Goal: Task Accomplishment & Management: Manage account settings

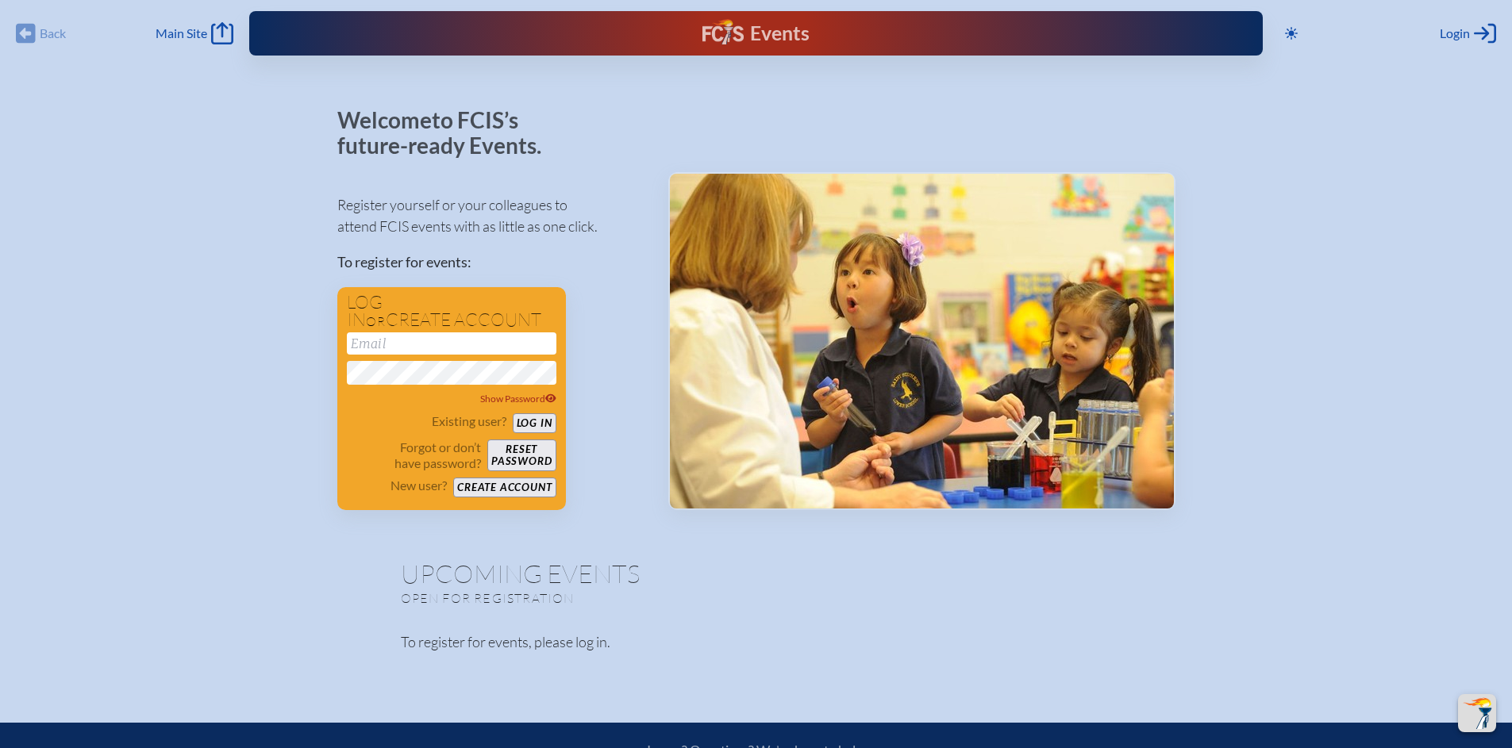
scroll to position [379, 0]
type input "[EMAIL_ADDRESS][DOMAIN_NAME]"
click at [534, 425] on button "Log in" at bounding box center [535, 423] width 44 height 20
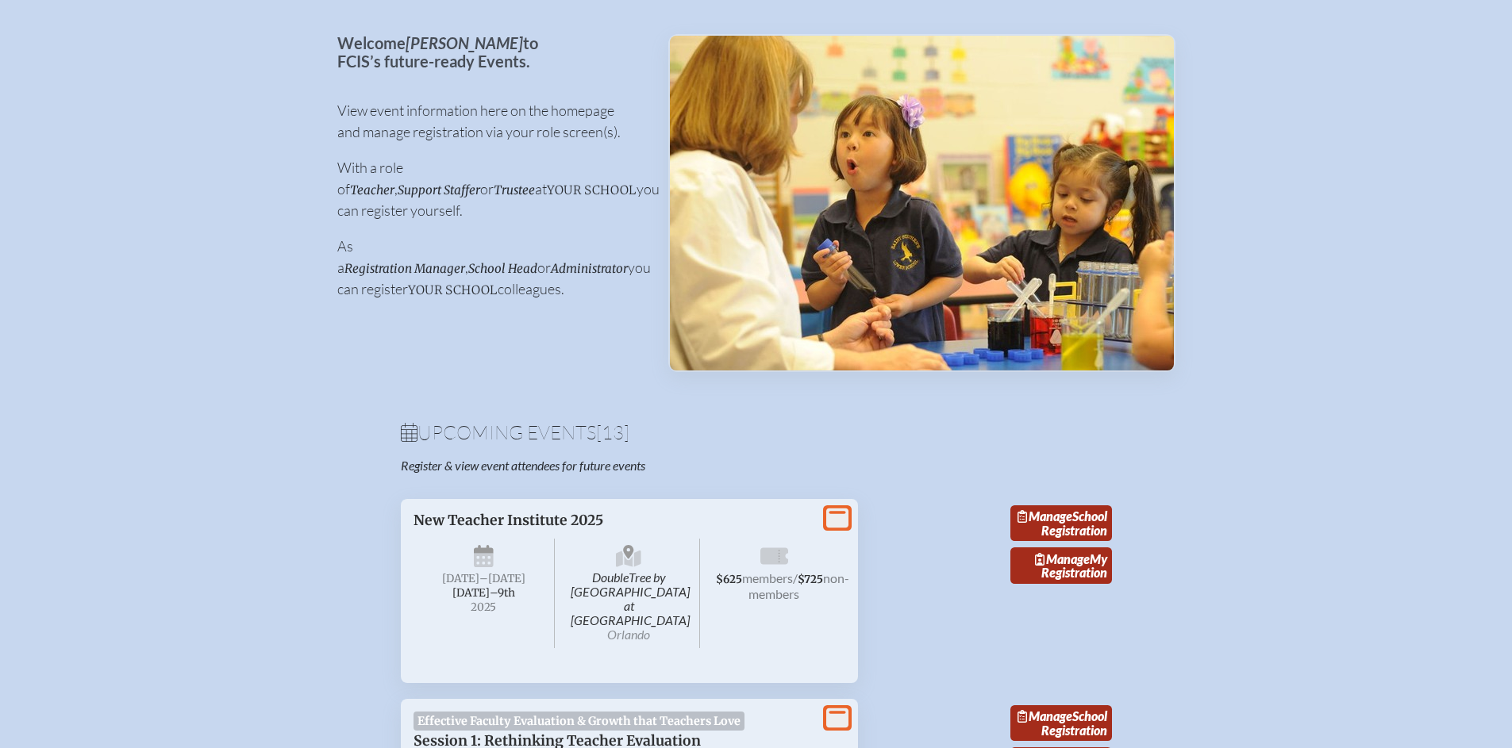
scroll to position [306, 0]
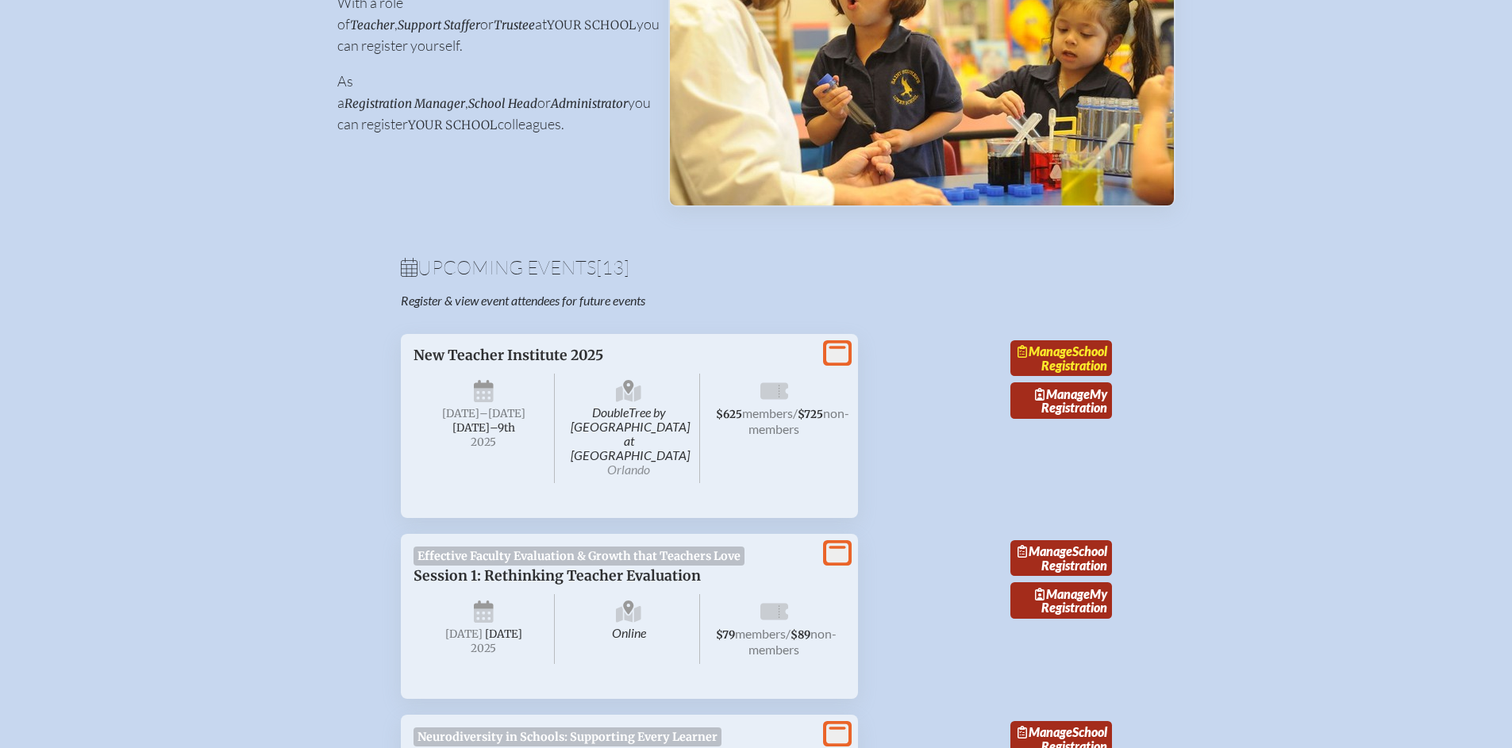
click at [1076, 371] on link "Manage School Registration" at bounding box center [1061, 358] width 102 height 37
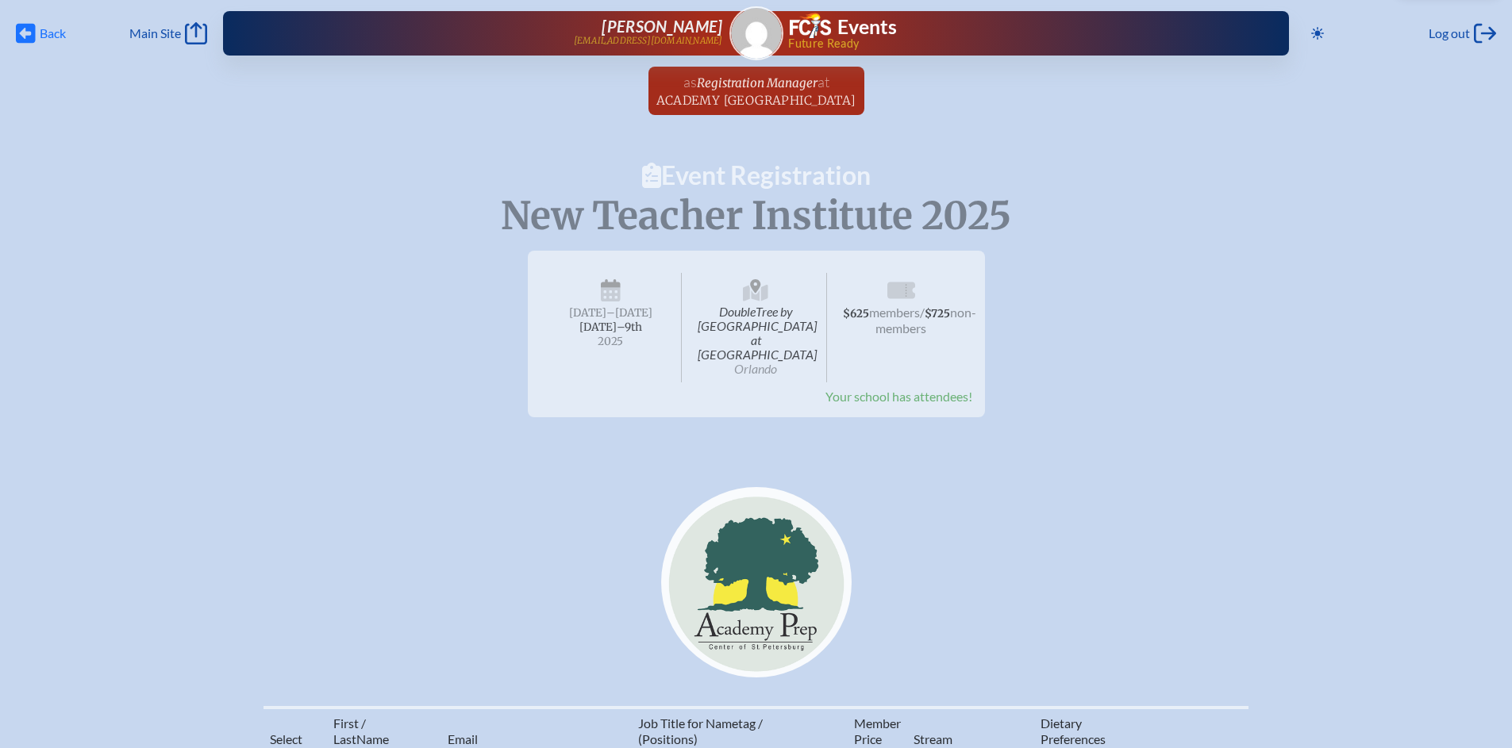
click at [43, 38] on span "Back" at bounding box center [53, 33] width 26 height 16
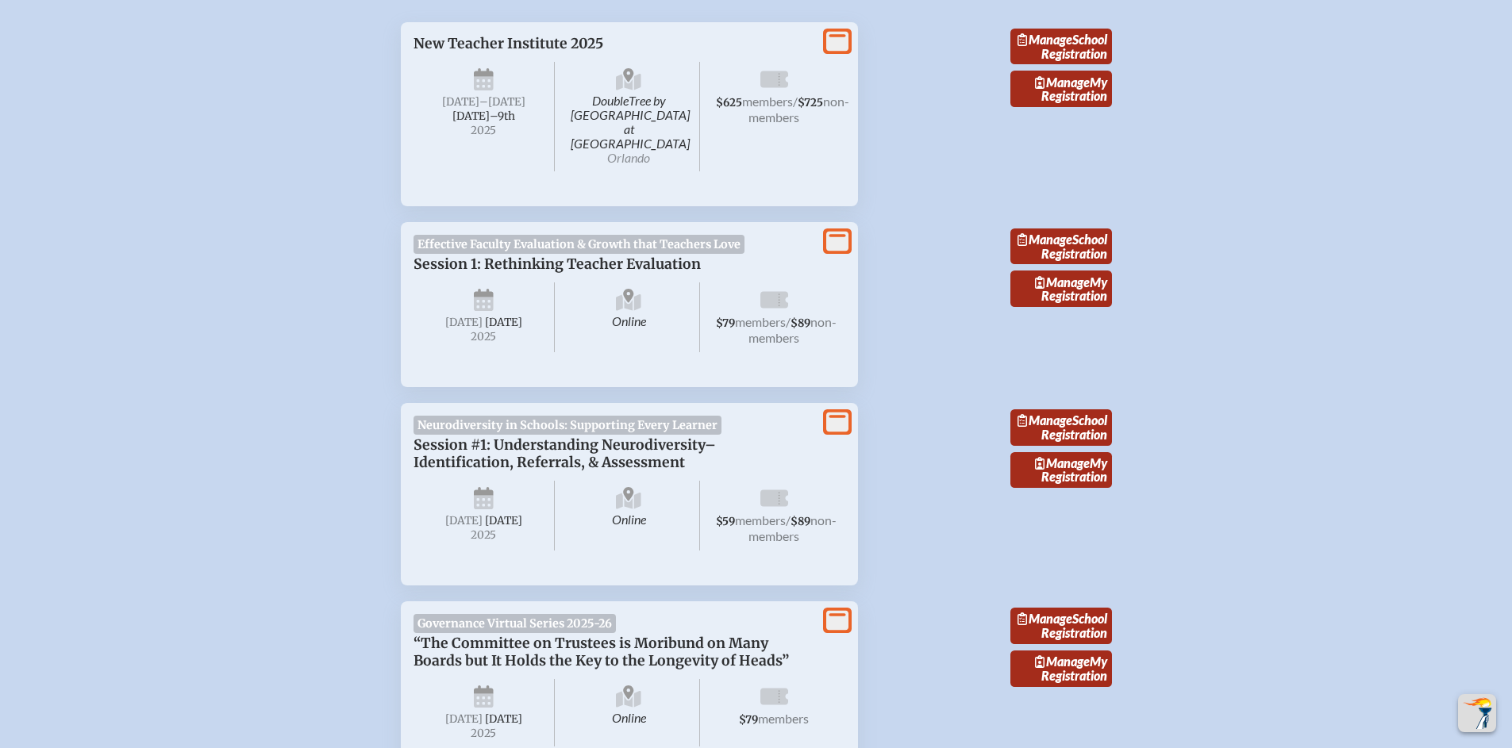
scroll to position [663, 0]
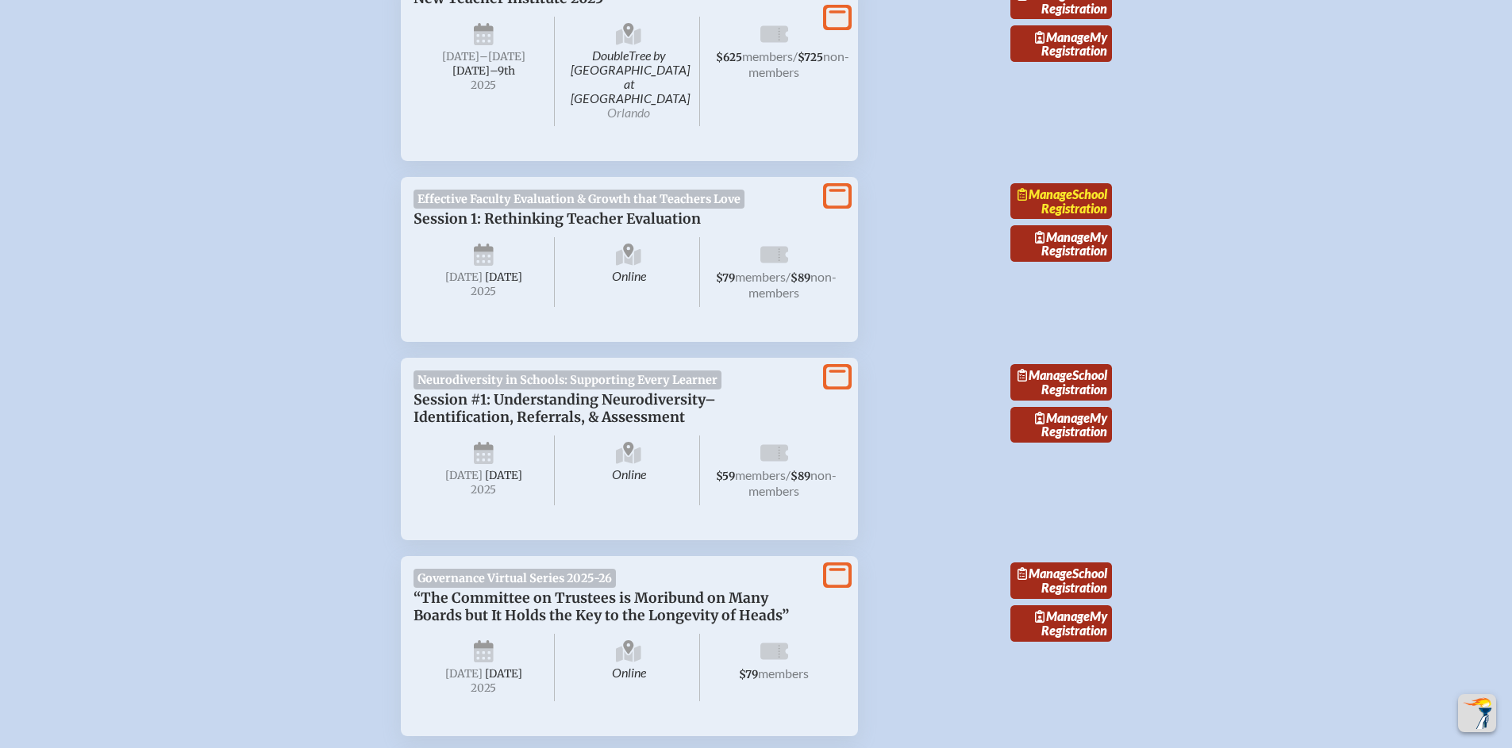
click at [1077, 194] on link "Manage School Registration" at bounding box center [1061, 201] width 102 height 37
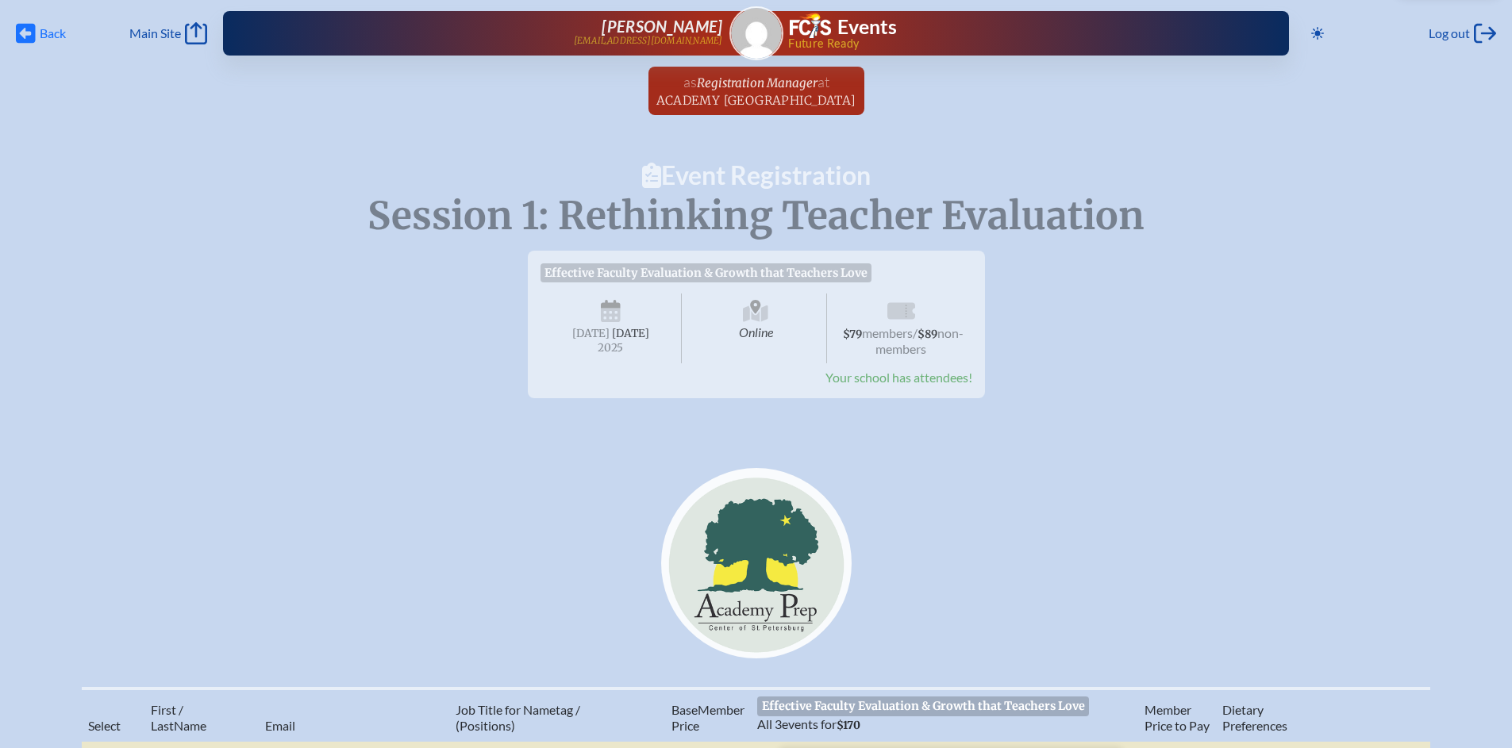
click at [37, 37] on span "Back Back" at bounding box center [41, 33] width 50 height 22
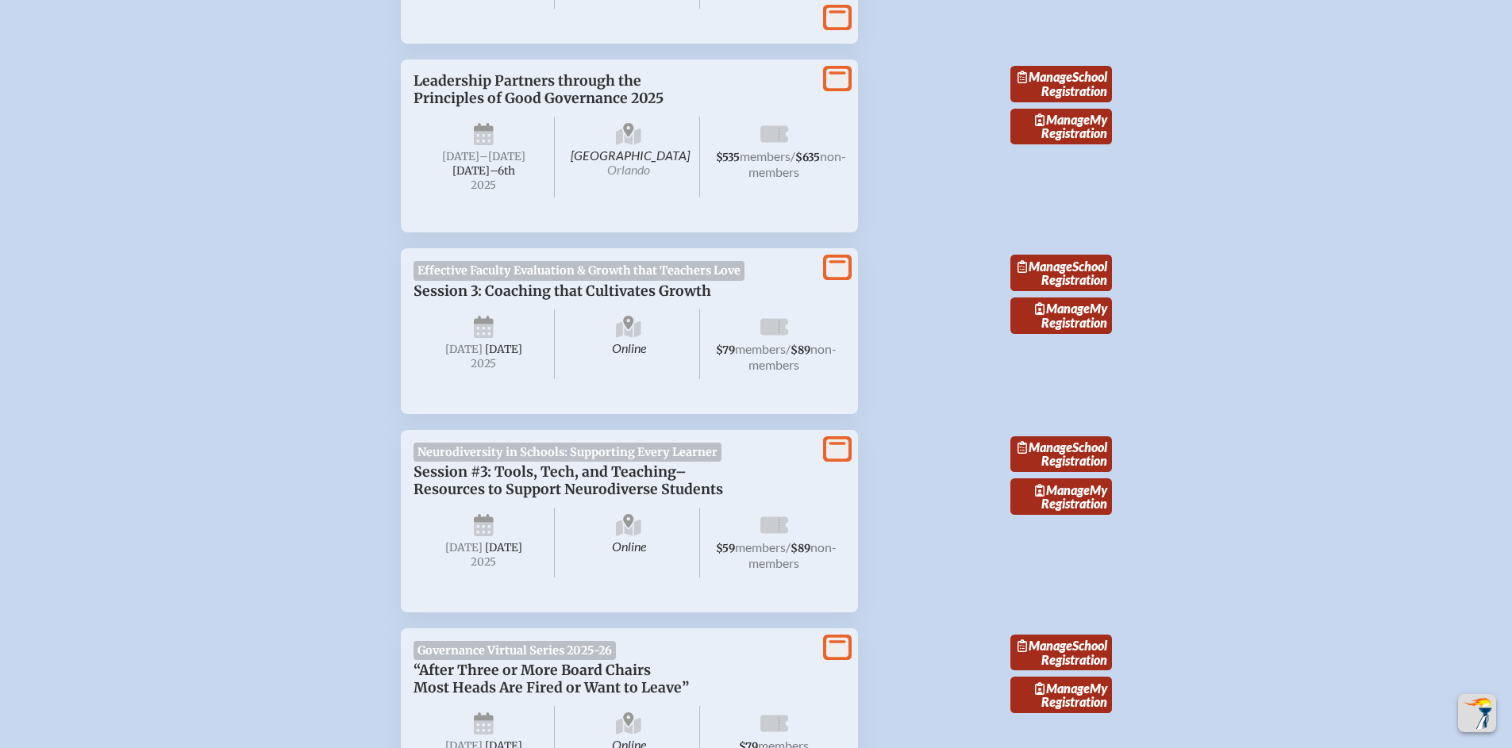
scroll to position [1743, 0]
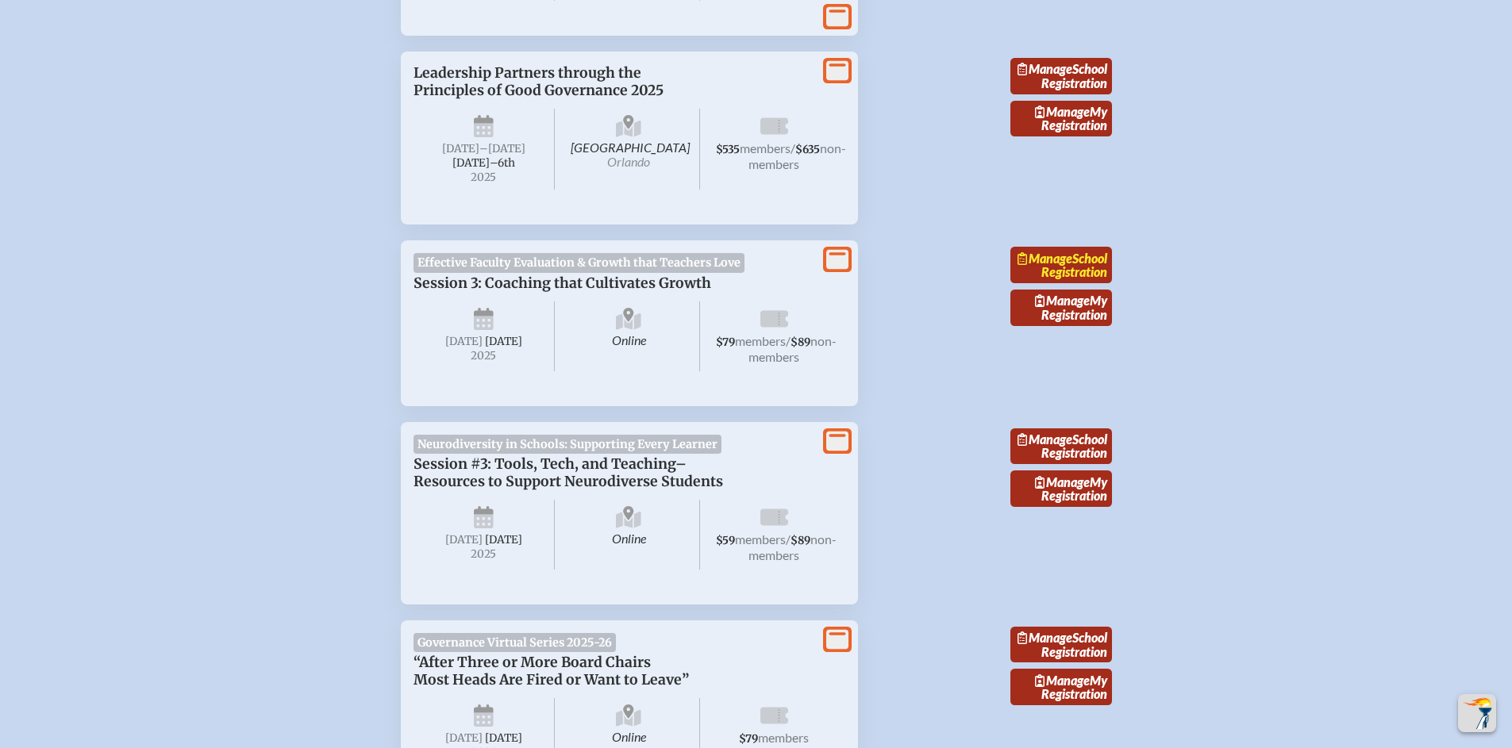
click at [1064, 283] on link "Manage School Registration" at bounding box center [1061, 265] width 102 height 37
